Goal: Navigation & Orientation: Find specific page/section

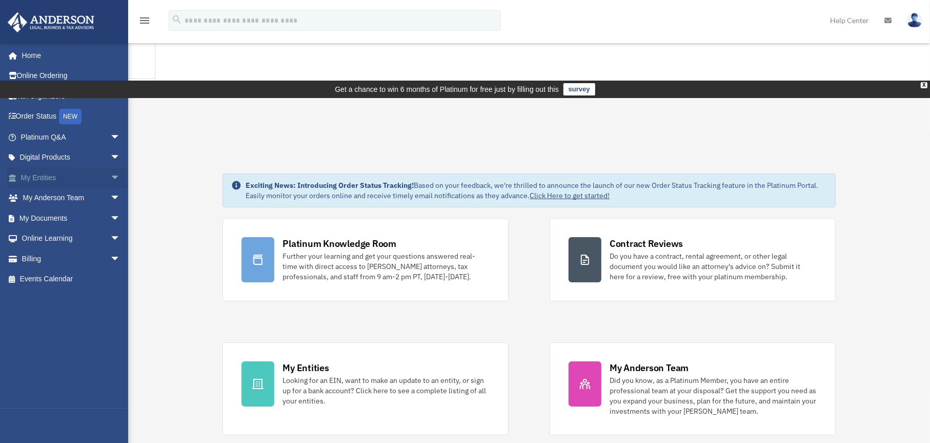
click at [39, 177] on link "My Entities arrow_drop_down" at bounding box center [71, 177] width 129 height 21
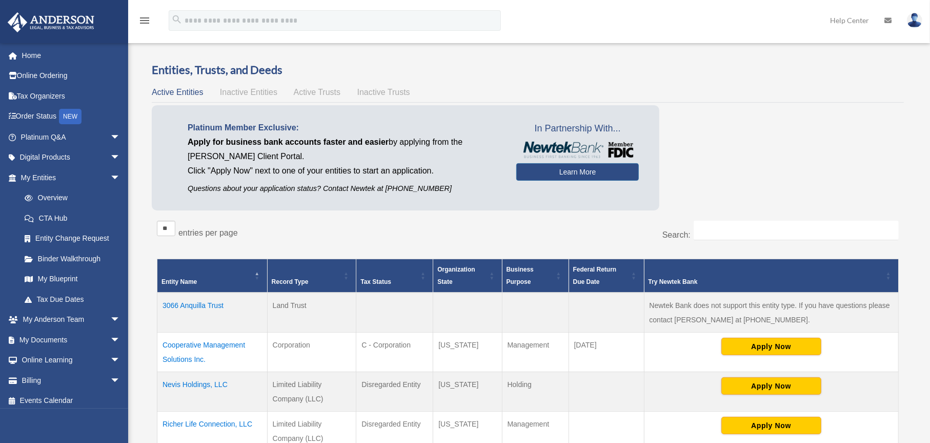
scroll to position [154, 0]
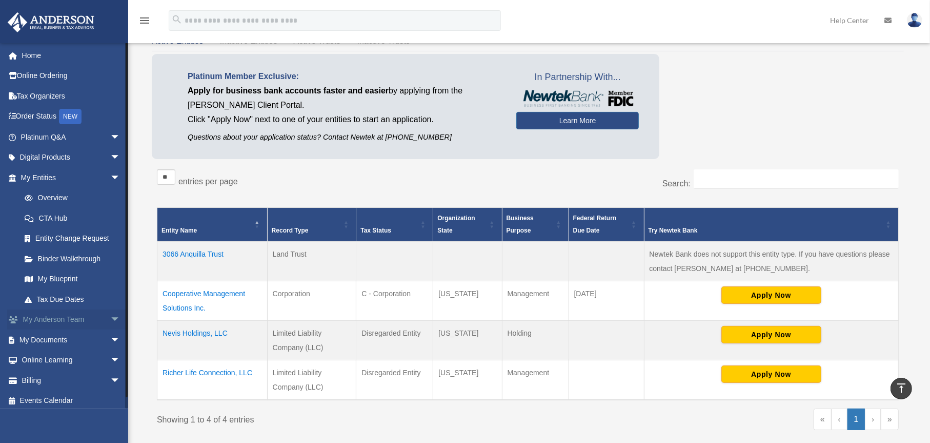
click at [66, 316] on link "My Anderson Team arrow_drop_down" at bounding box center [71, 319] width 129 height 21
